Goal: Task Accomplishment & Management: Use online tool/utility

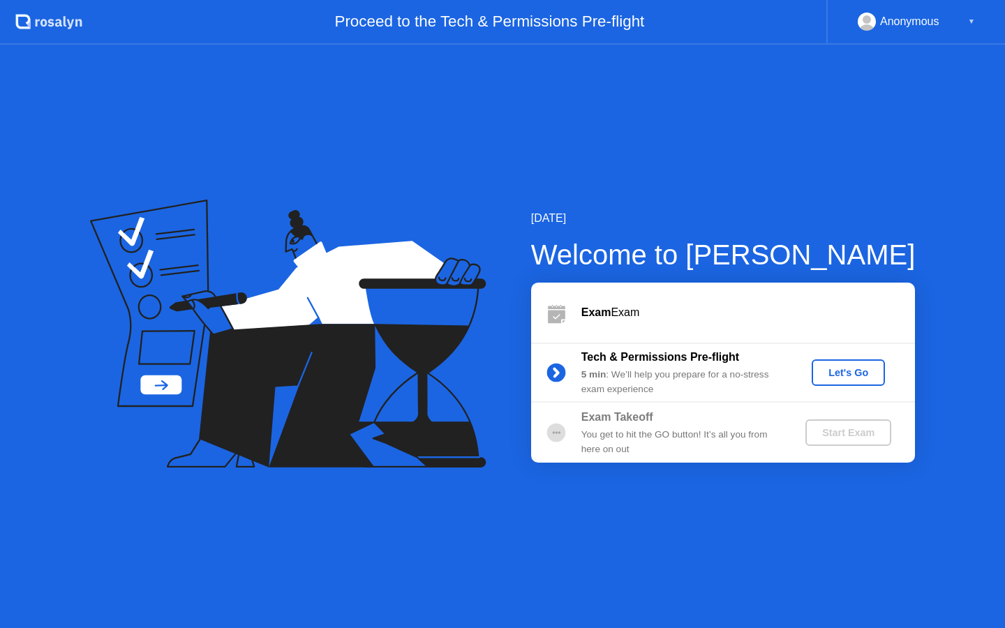
click at [853, 367] on div "Let's Go" at bounding box center [849, 372] width 62 height 11
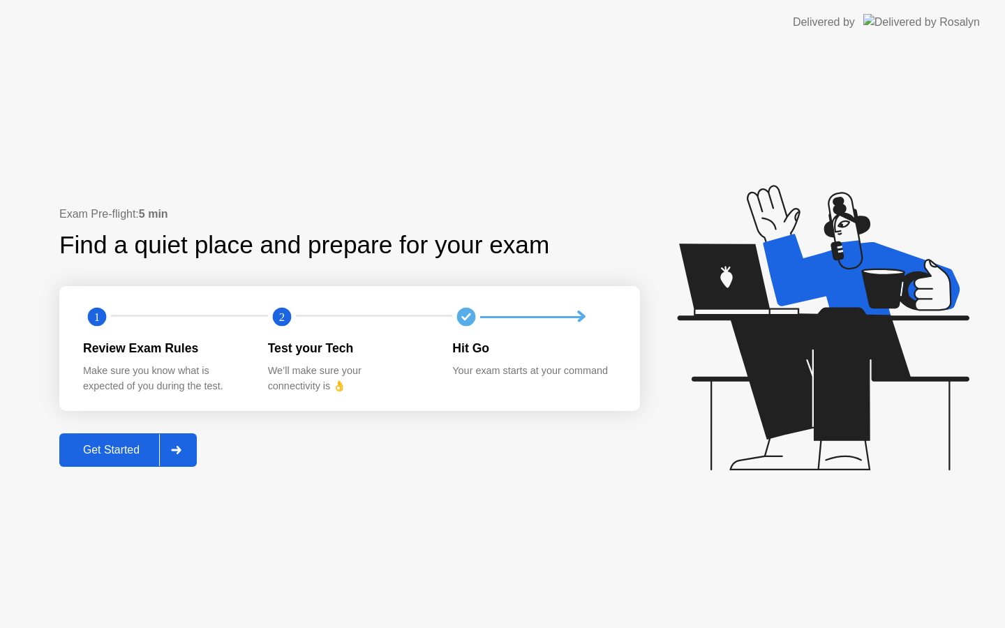
click at [127, 448] on div "Get Started" at bounding box center [112, 450] width 96 height 13
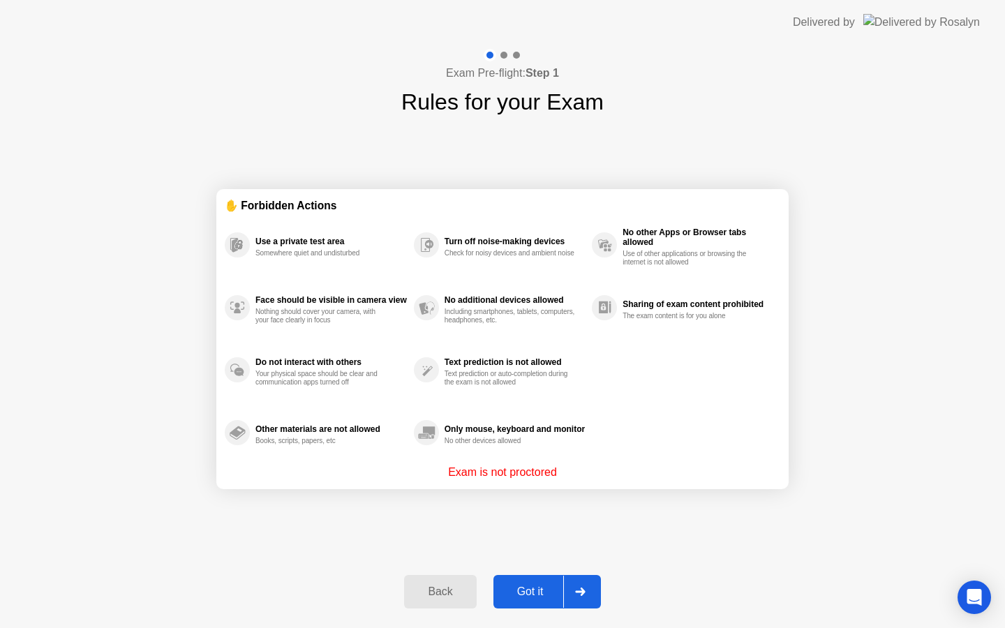
click at [543, 598] on div "Got it" at bounding box center [531, 592] width 66 height 13
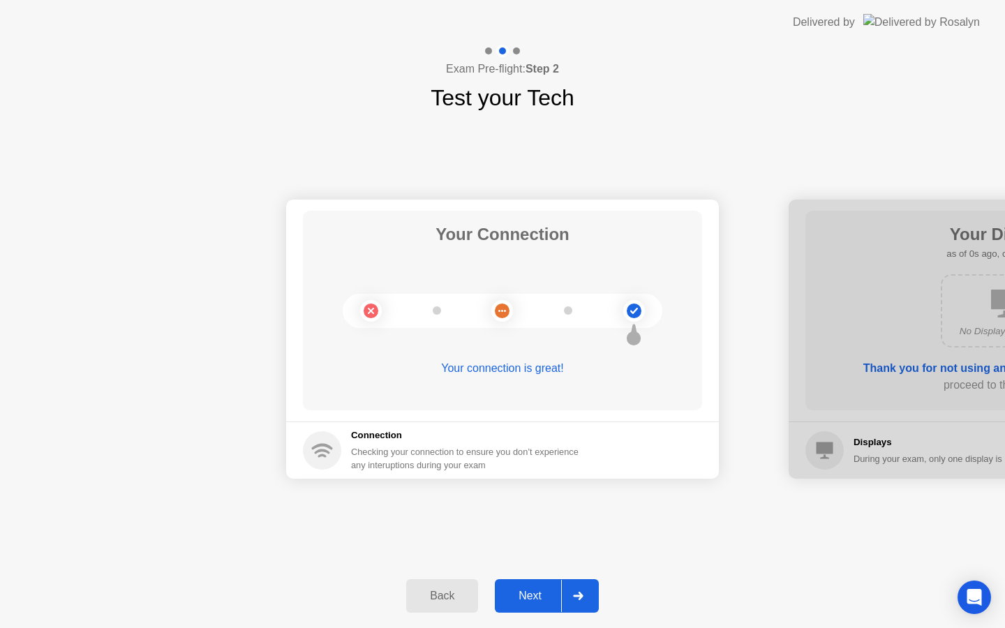
click at [543, 598] on div "Next" at bounding box center [530, 596] width 62 height 13
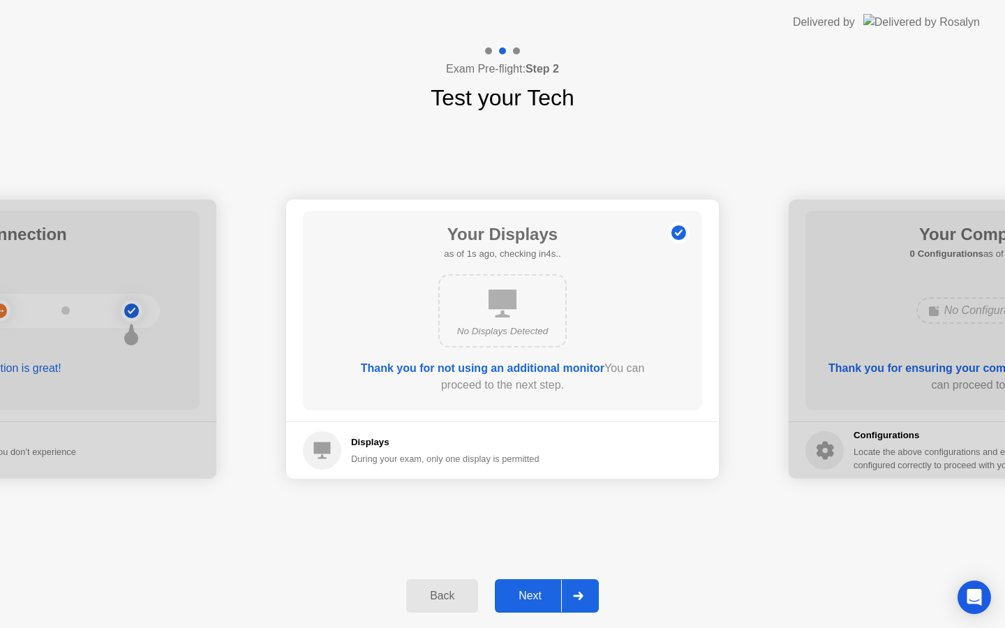
click at [543, 598] on div "Next" at bounding box center [530, 596] width 62 height 13
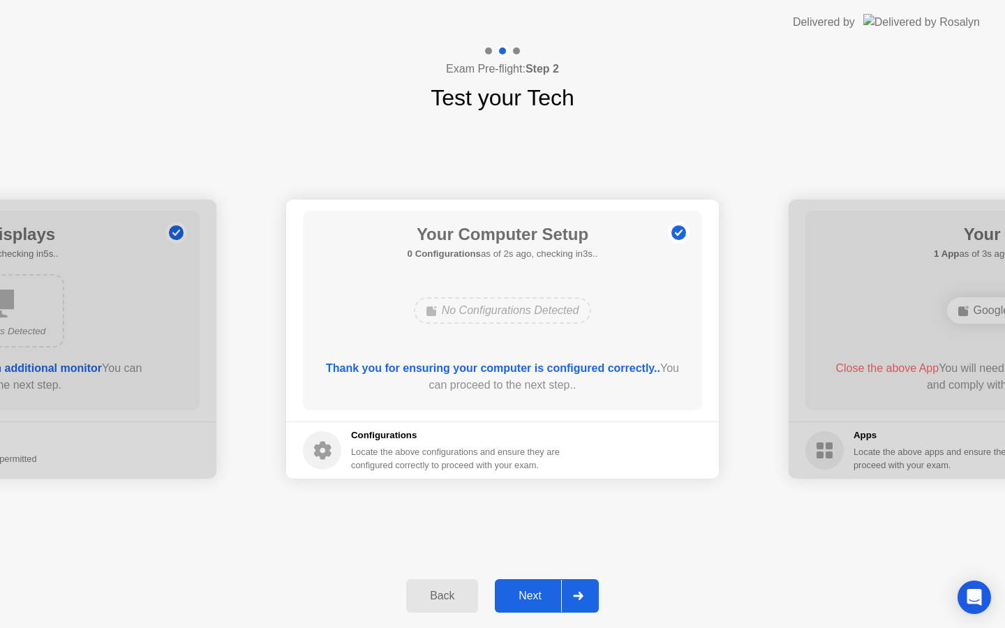
click at [543, 598] on div "Next" at bounding box center [530, 596] width 62 height 13
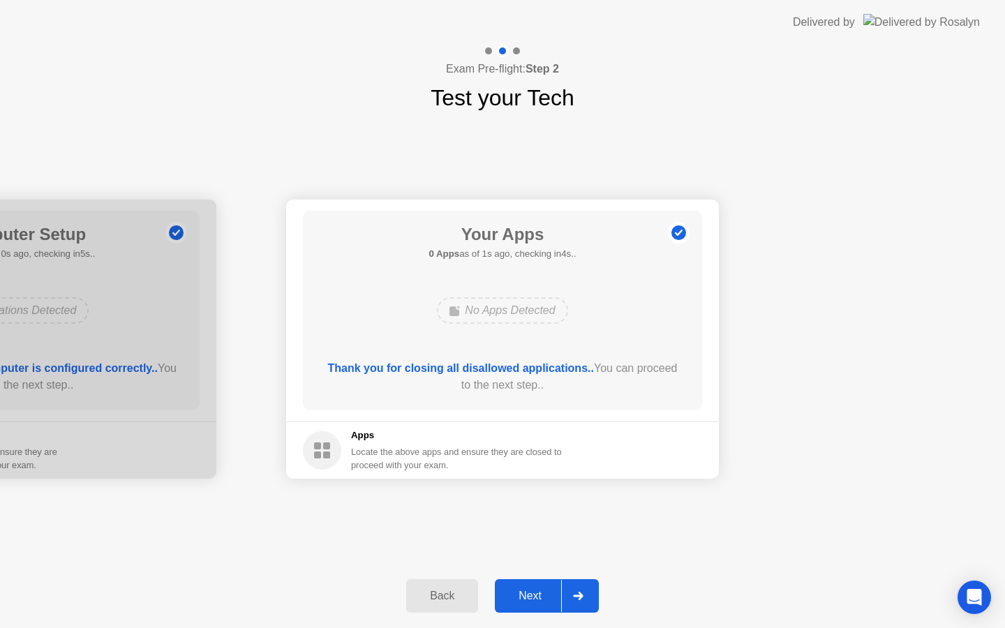
click at [529, 587] on button "Next" at bounding box center [547, 597] width 104 height 34
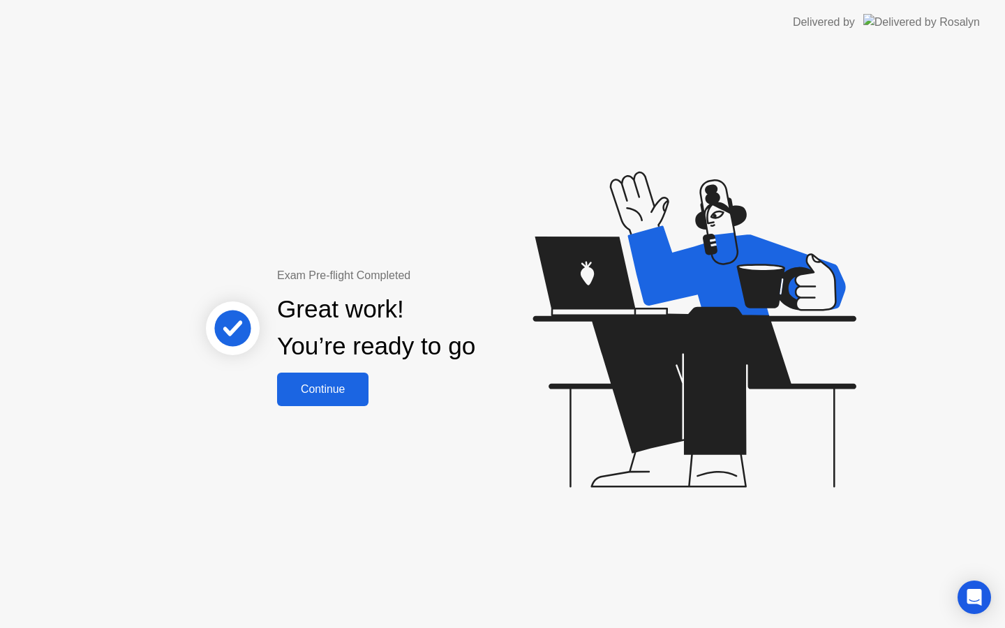
click at [337, 386] on div "Continue" at bounding box center [322, 389] width 83 height 13
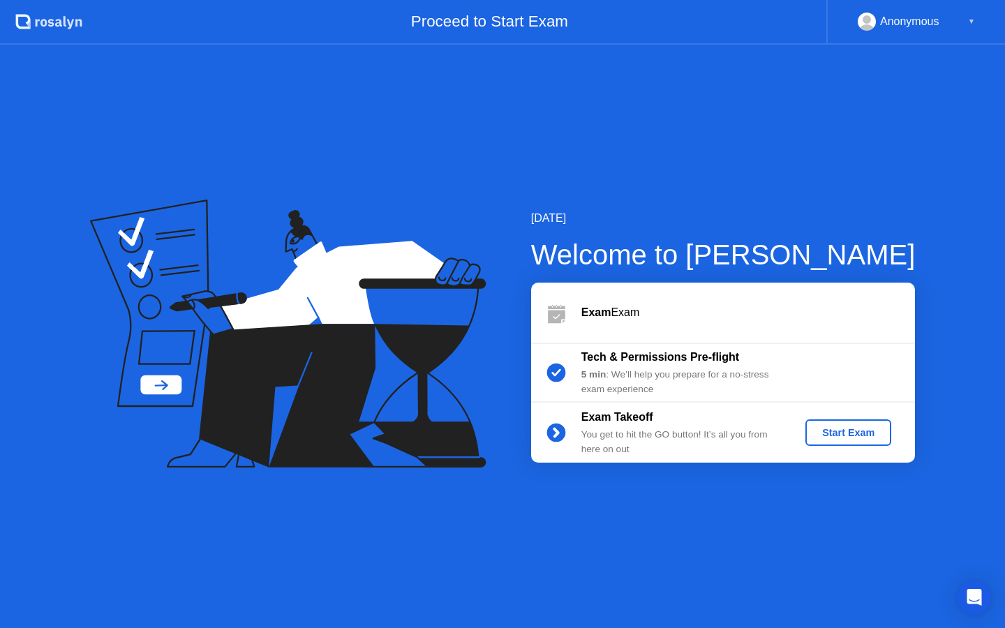
click at [850, 436] on div "Start Exam" at bounding box center [848, 432] width 75 height 11
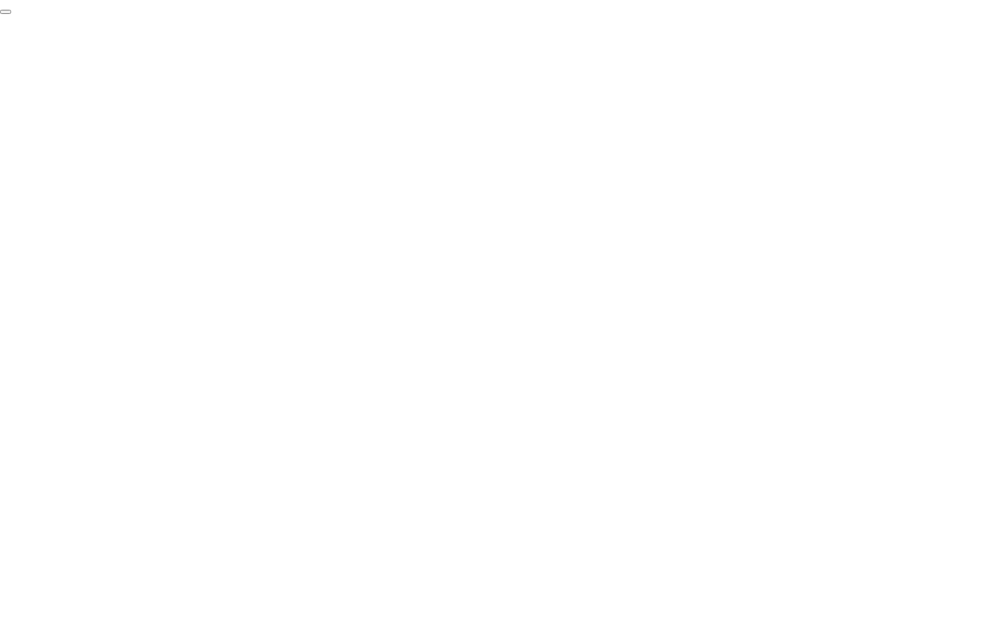
click div "End Proctoring Session"
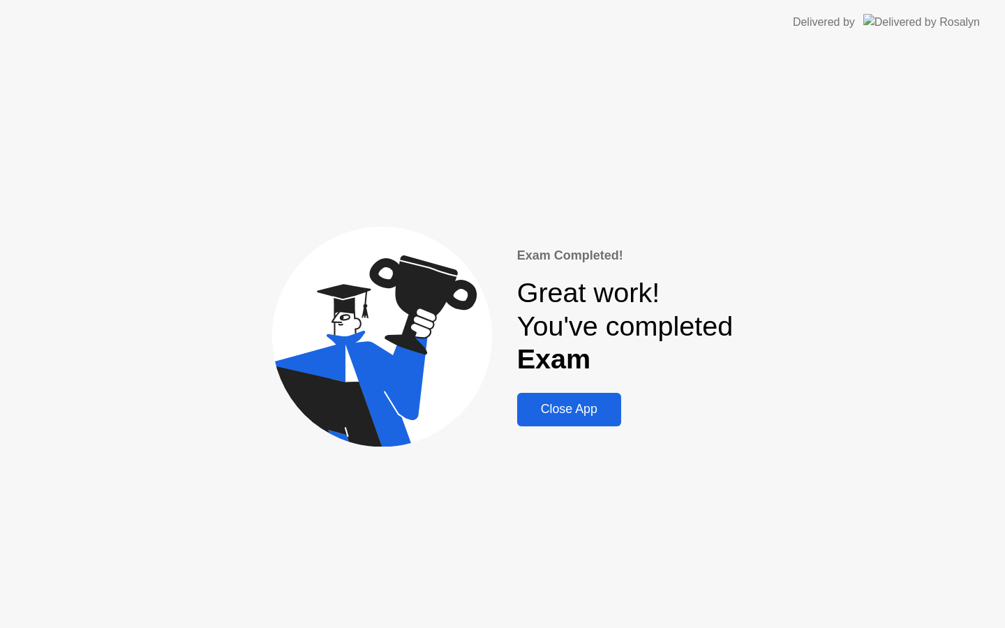
click at [596, 420] on button "Close App" at bounding box center [569, 410] width 104 height 34
